Goal: Navigation & Orientation: Find specific page/section

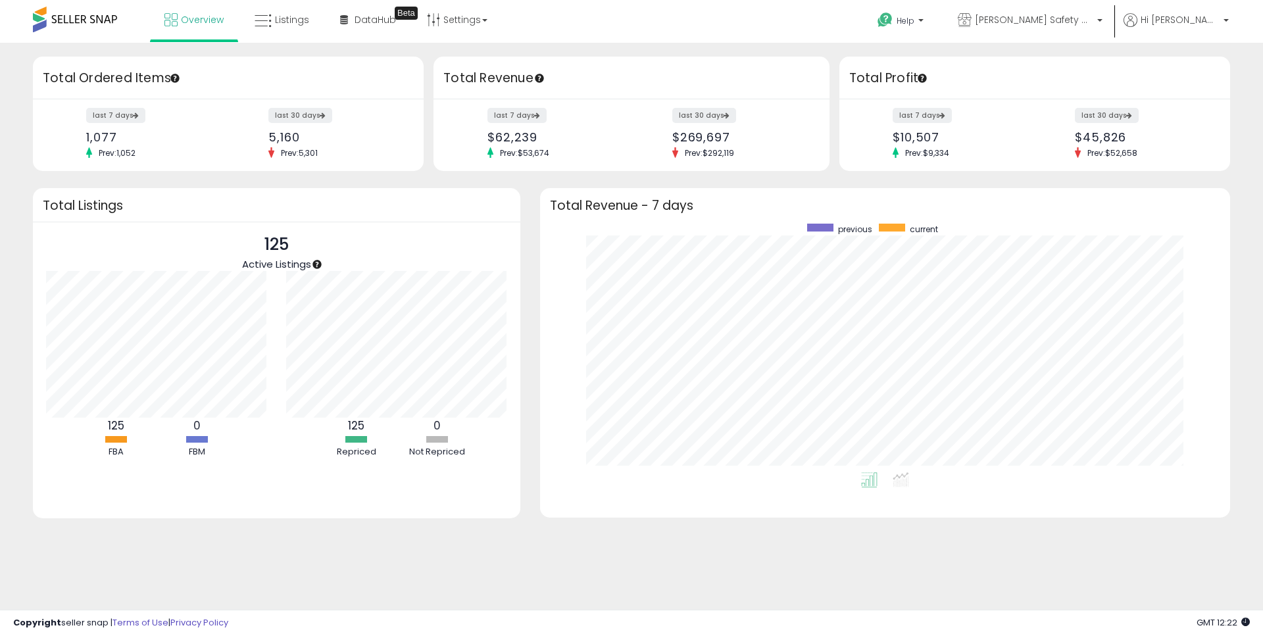
scroll to position [249, 664]
click at [296, 15] on span "Listings" at bounding box center [292, 19] width 34 height 13
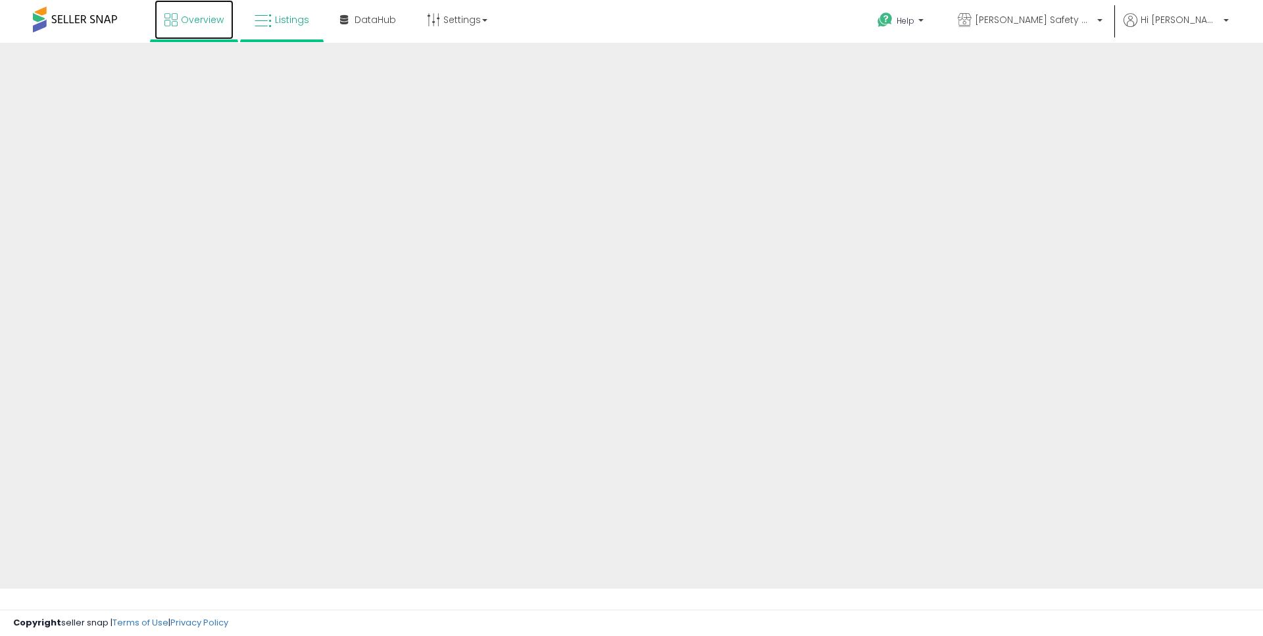
click at [216, 17] on span "Overview" at bounding box center [202, 19] width 43 height 13
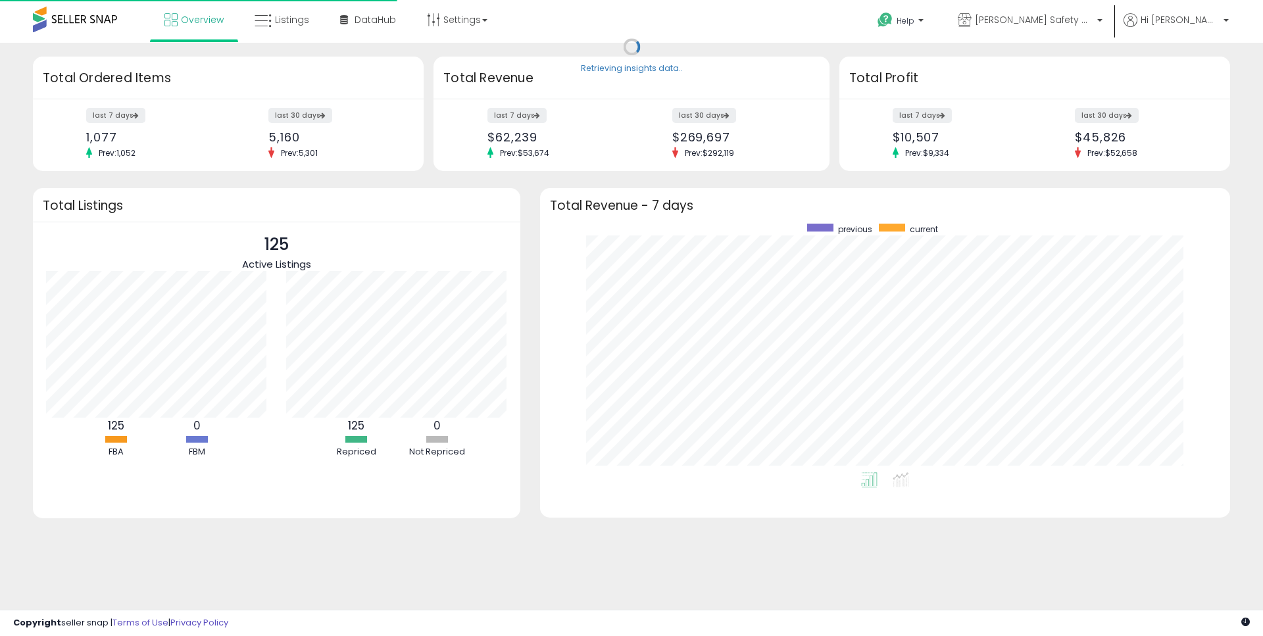
scroll to position [249, 664]
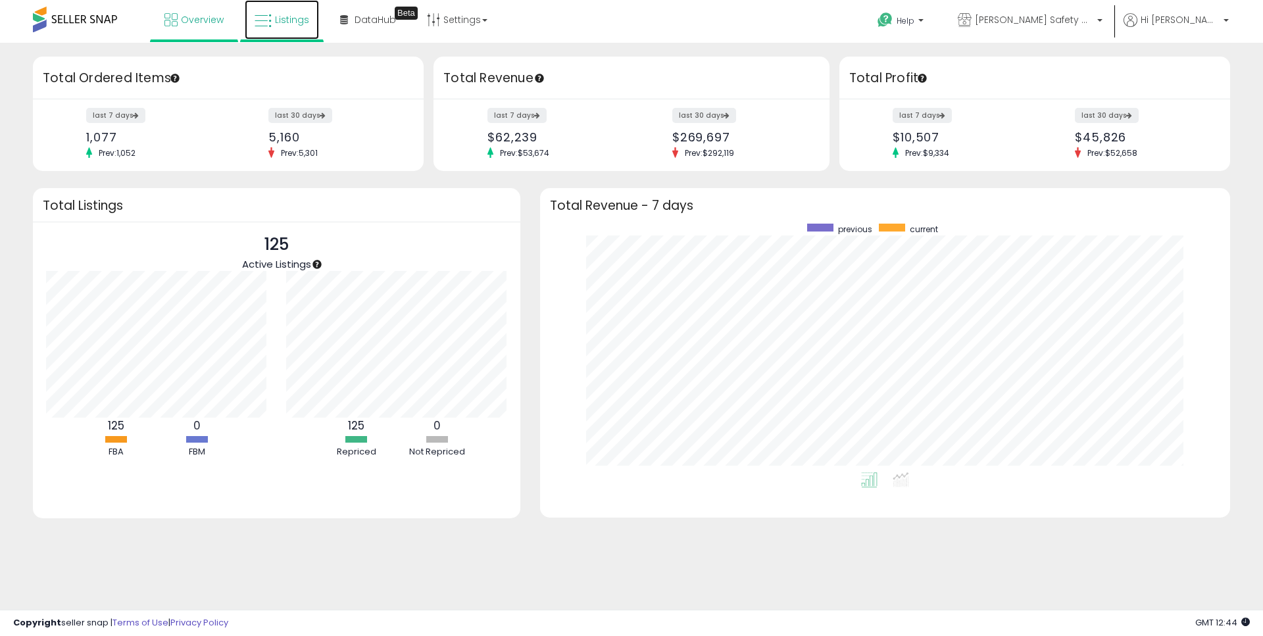
click at [307, 5] on link "Listings" at bounding box center [282, 19] width 74 height 39
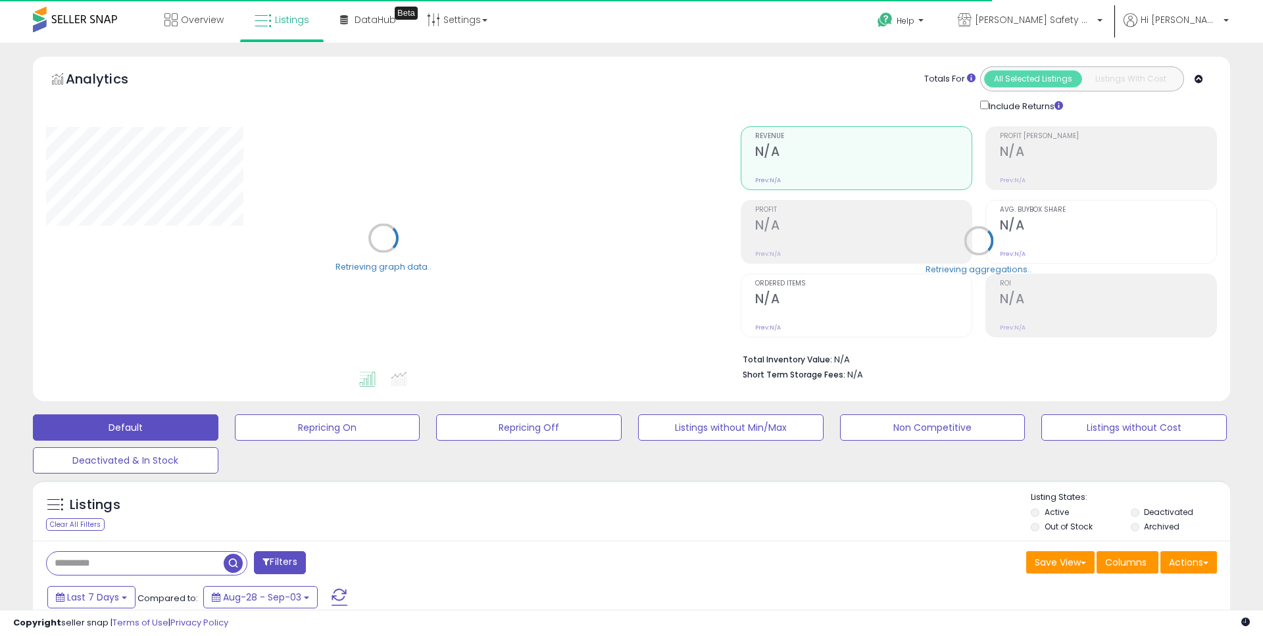
type input "**********"
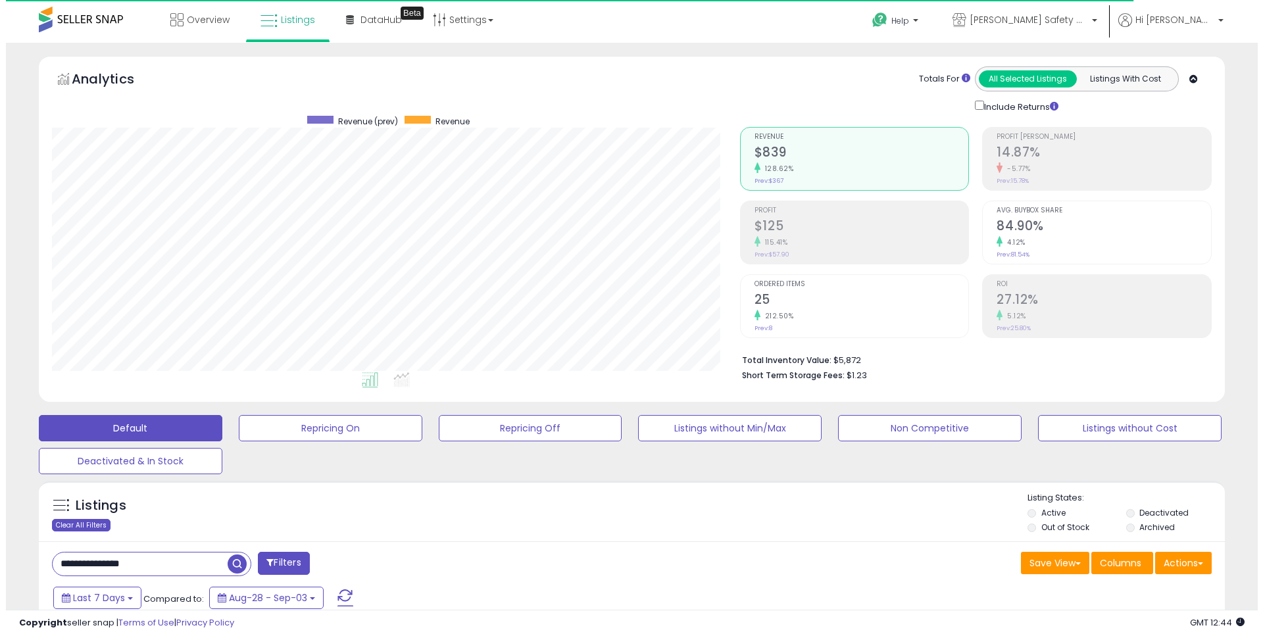
scroll to position [270, 688]
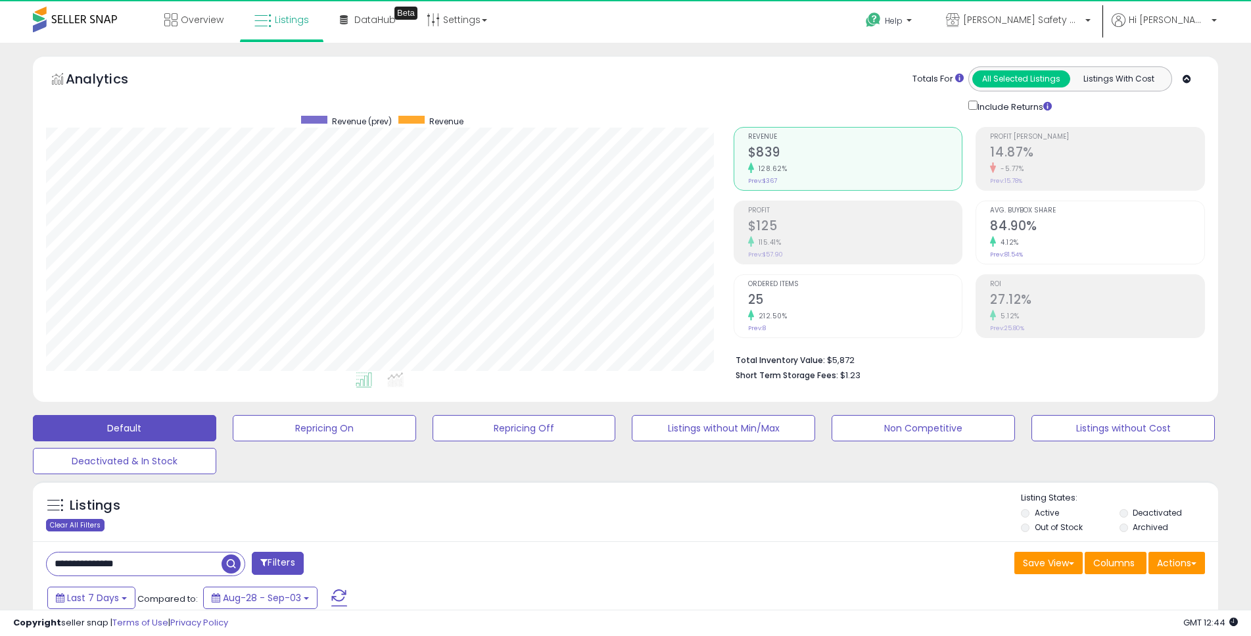
click at [84, 521] on div "Clear All Filters" at bounding box center [75, 525] width 59 height 12
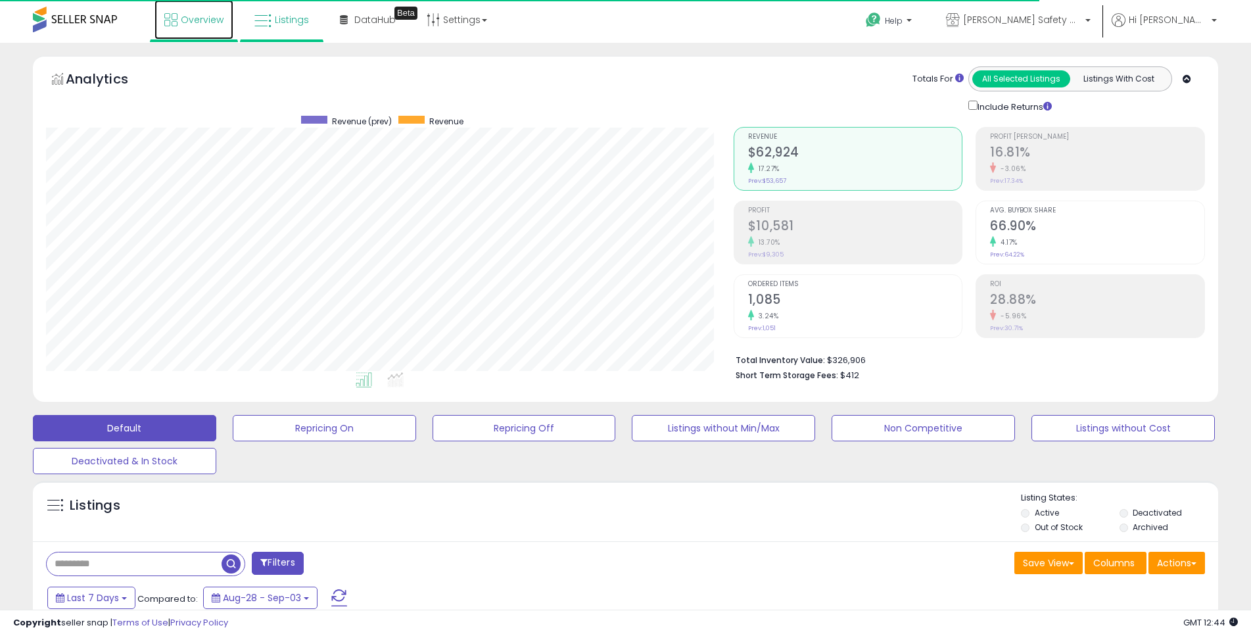
click at [222, 14] on span "Overview" at bounding box center [202, 19] width 43 height 13
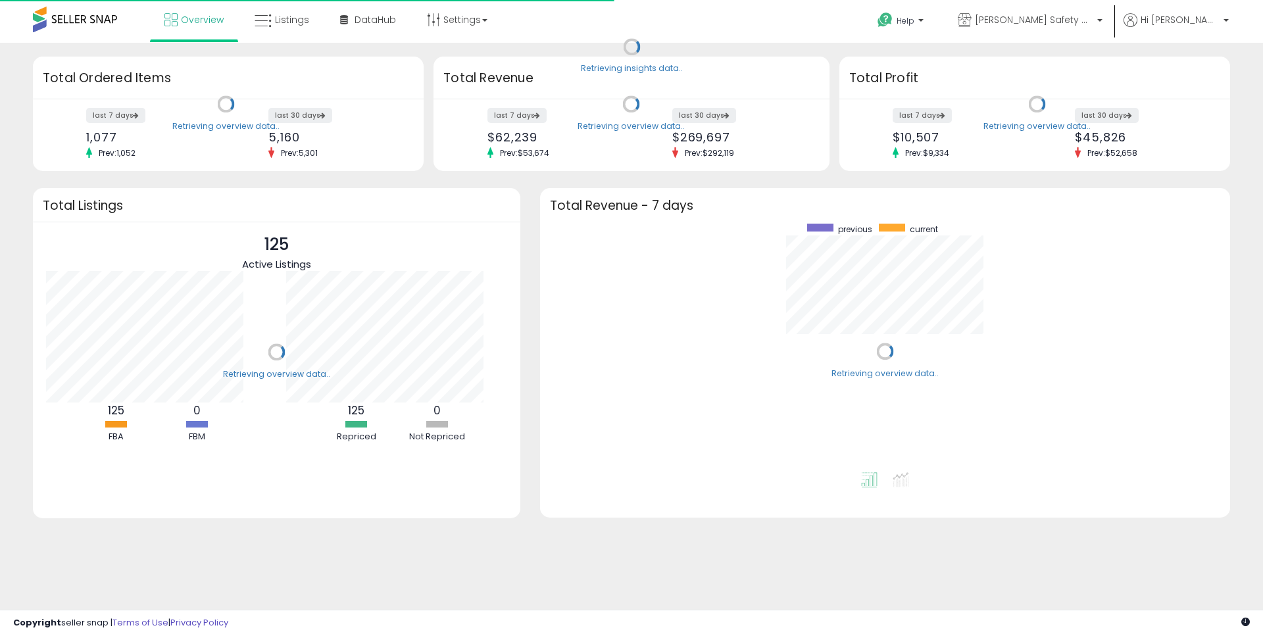
scroll to position [249, 664]
